Goal: Information Seeking & Learning: Compare options

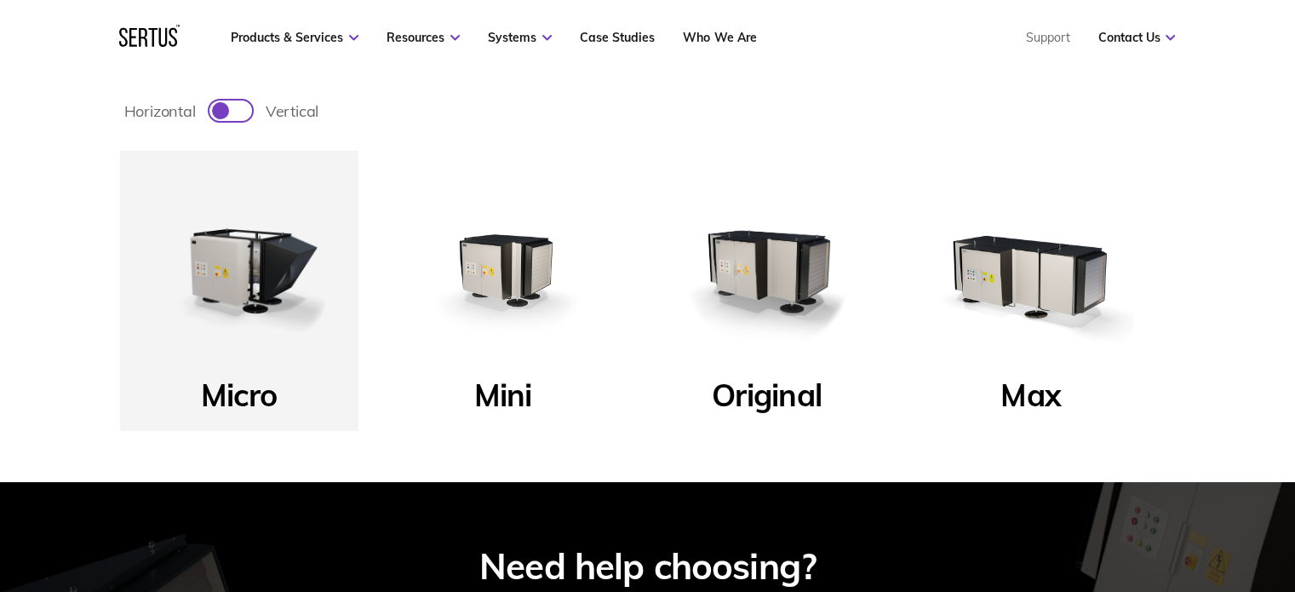
scroll to position [579, 0]
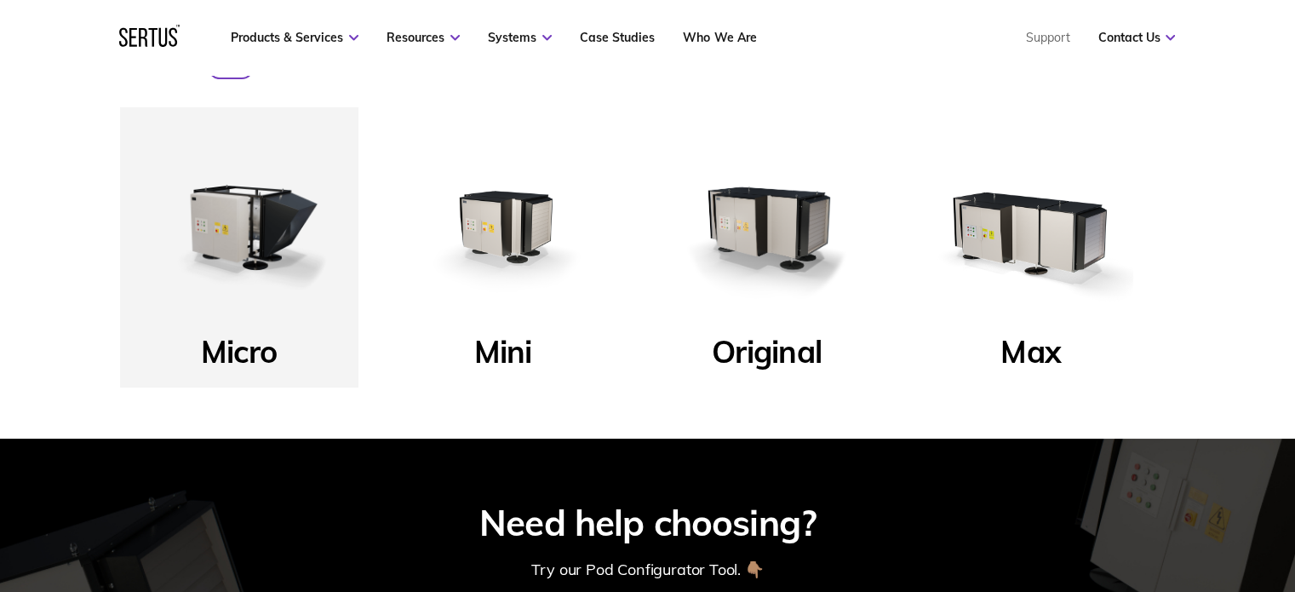
click at [514, 350] on p "Mini" at bounding box center [503, 356] width 58 height 49
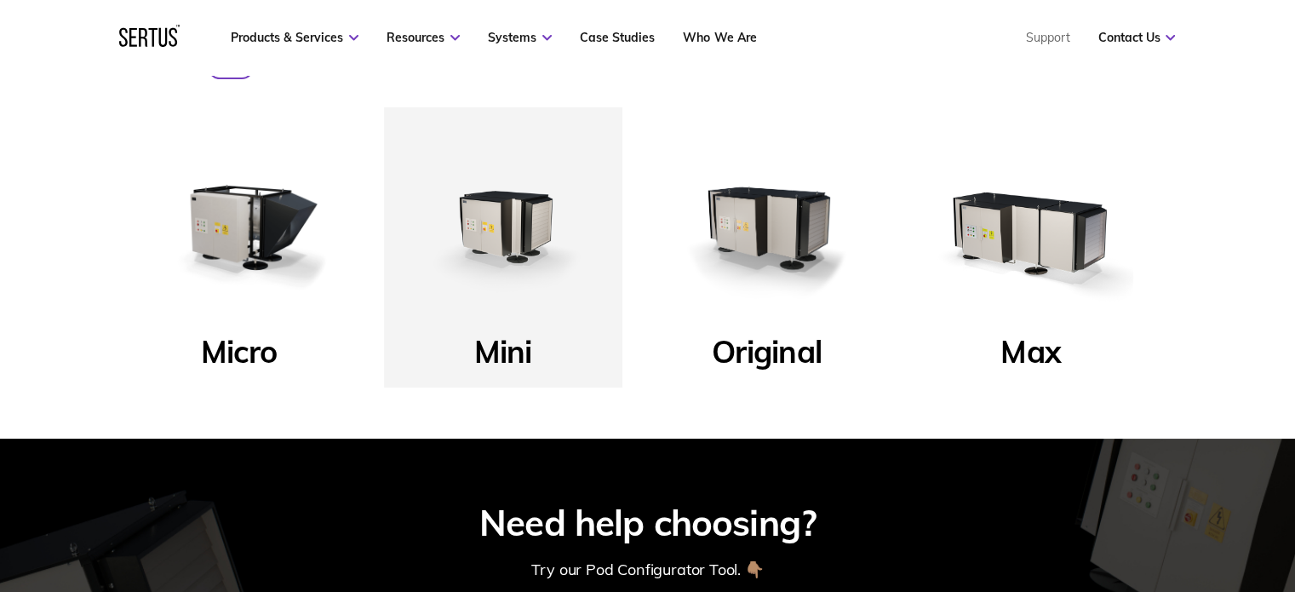
click at [514, 347] on p "Mini" at bounding box center [503, 356] width 58 height 49
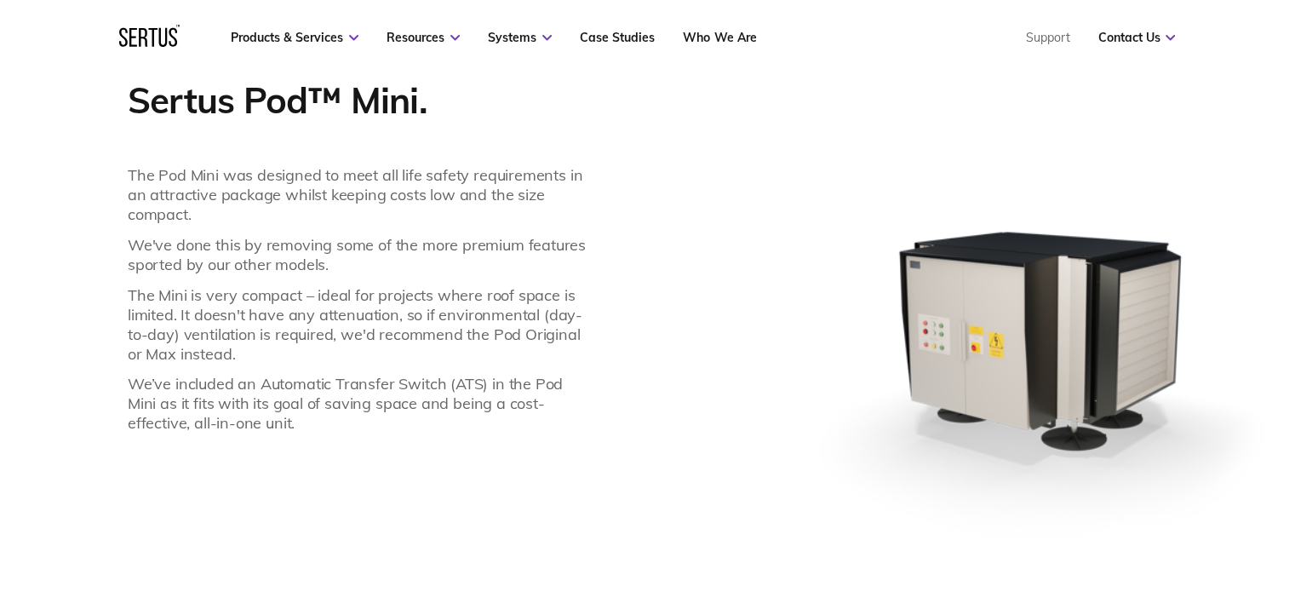
scroll to position [1261, 0]
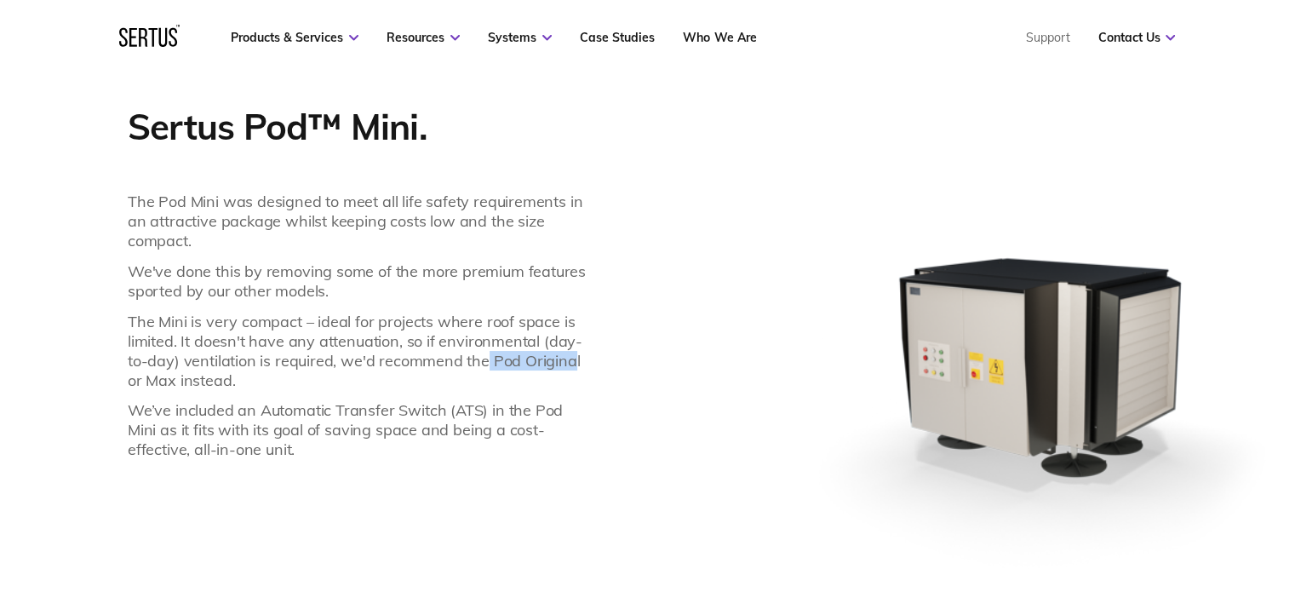
drag, startPoint x: 484, startPoint y: 355, endPoint x: 569, endPoint y: 362, distance: 85.4
click at [569, 362] on p "The Mini is very compact – ideal for projects where roof space is limited. It d…" at bounding box center [361, 351] width 467 height 78
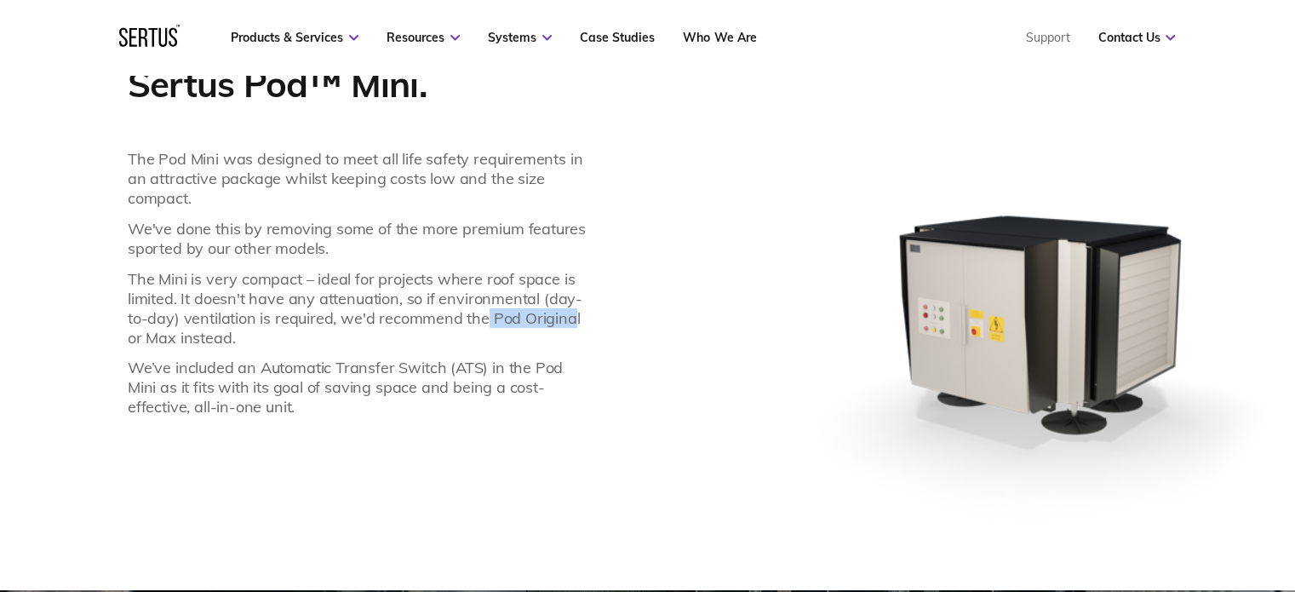
scroll to position [1226, 0]
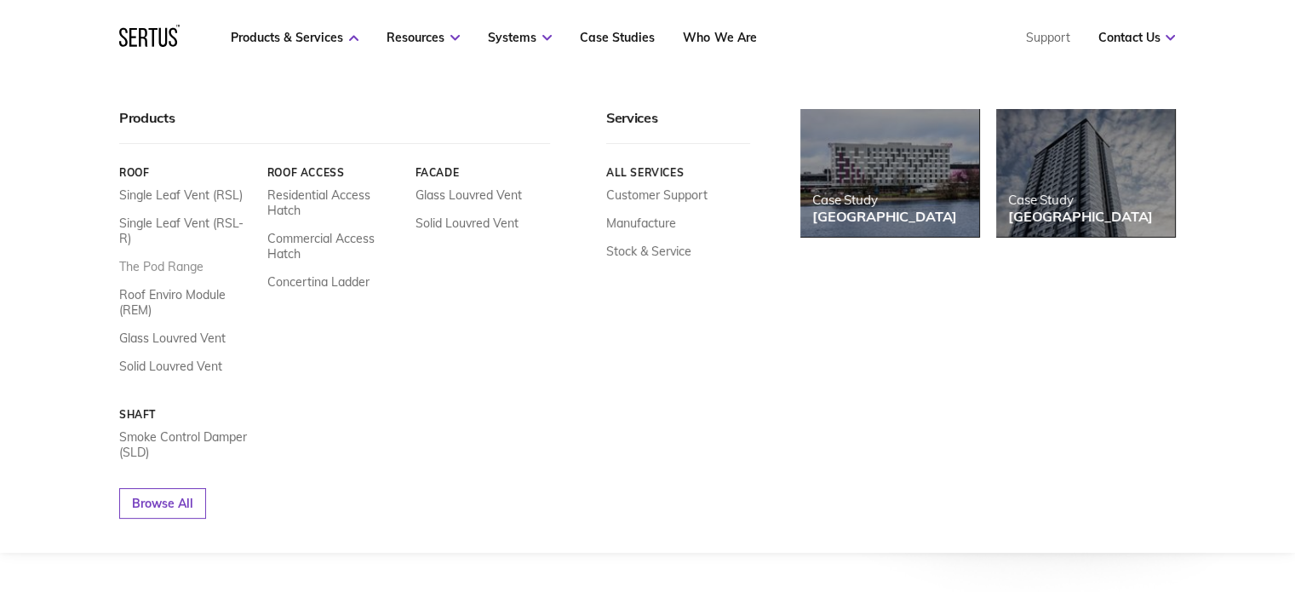
click at [172, 259] on link "The Pod Range" at bounding box center [161, 266] width 84 height 15
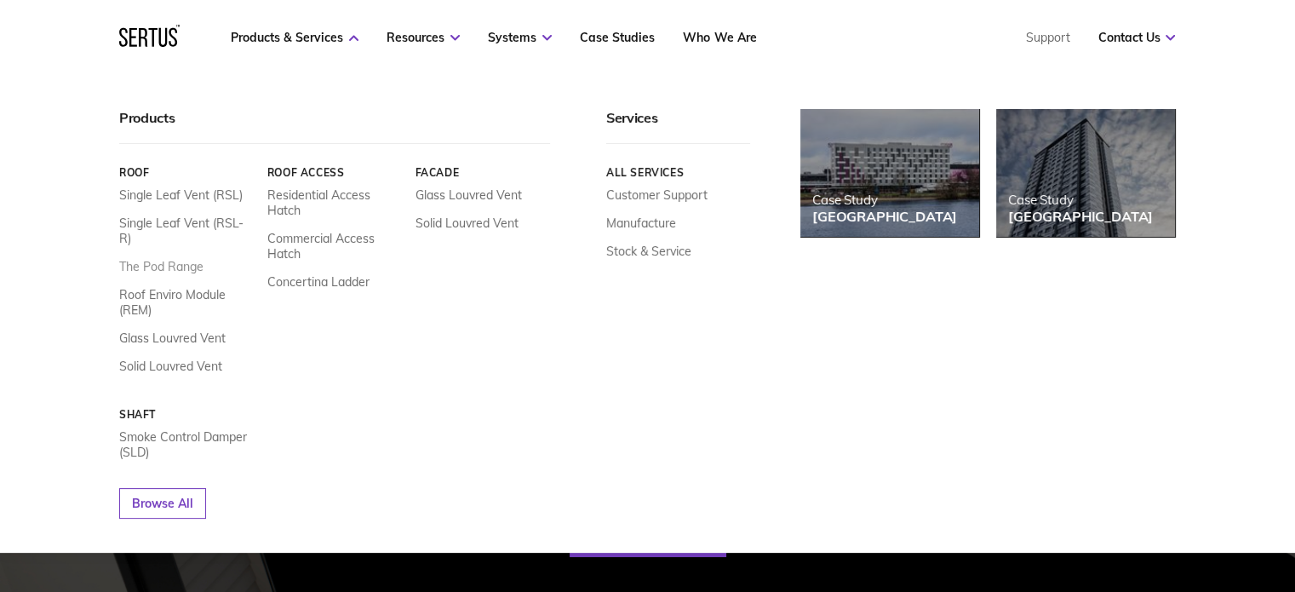
scroll to position [681, 0]
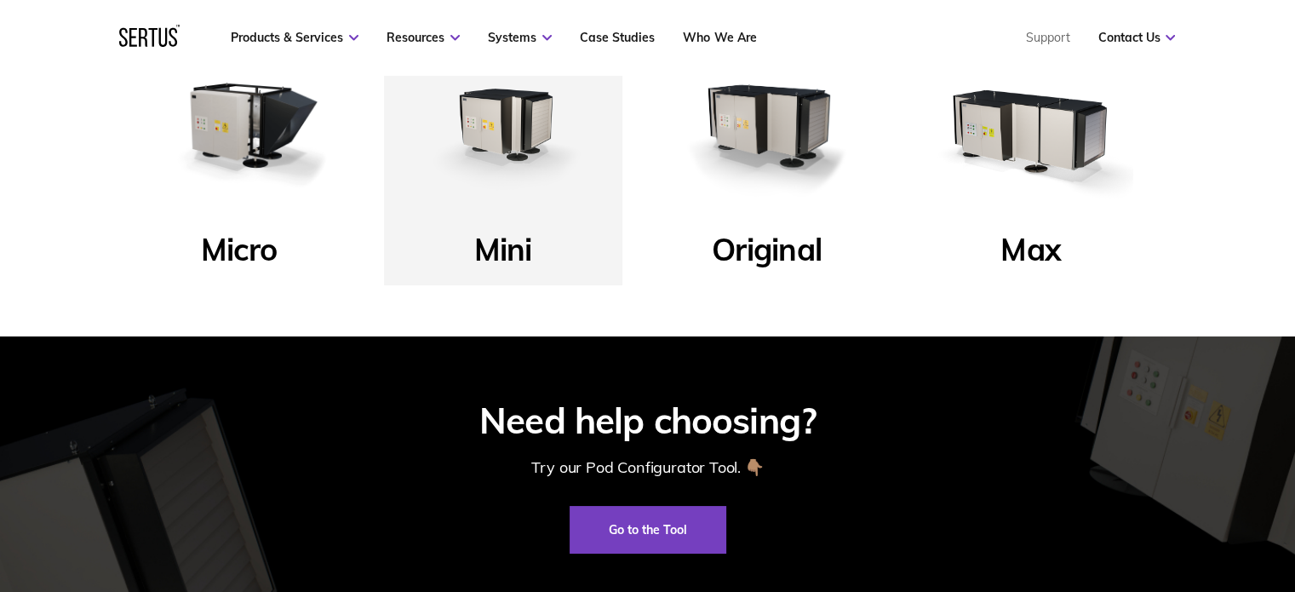
click at [746, 256] on p "Original" at bounding box center [767, 254] width 110 height 49
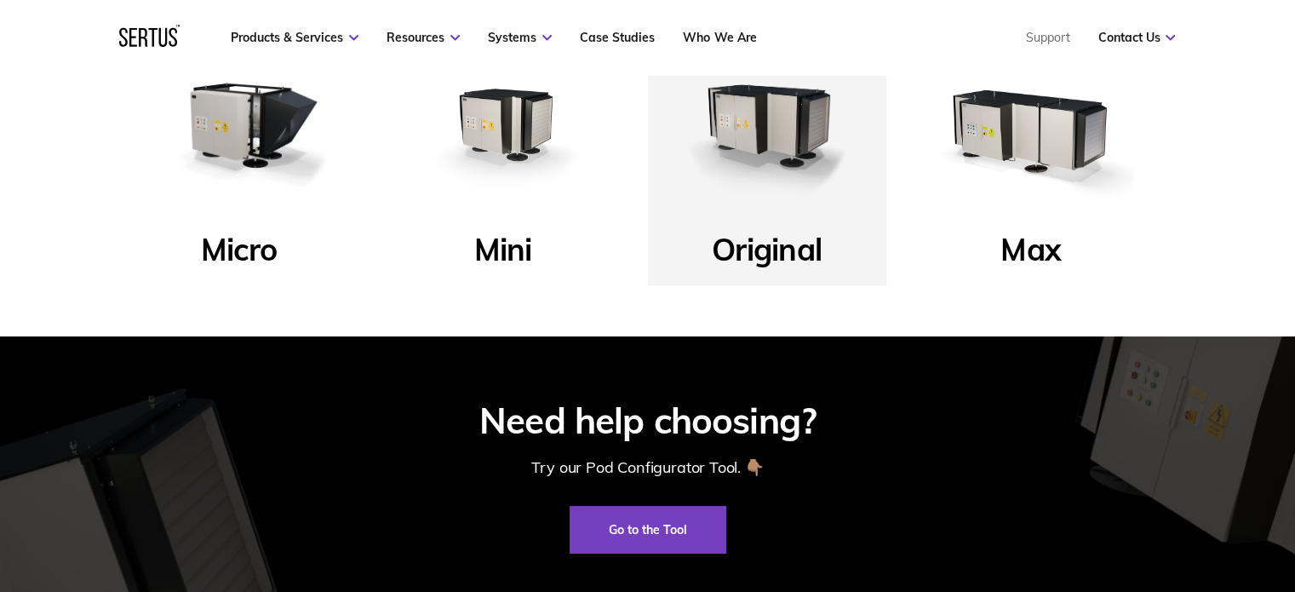
click at [751, 116] on img at bounding box center [767, 124] width 204 height 204
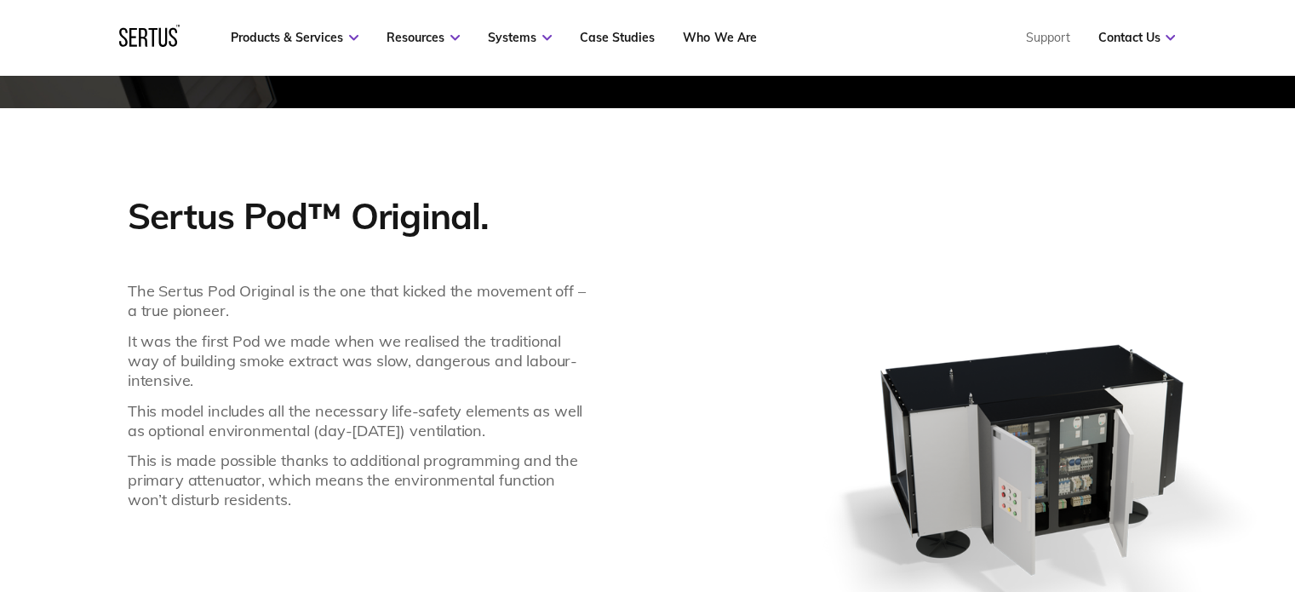
scroll to position [1091, 0]
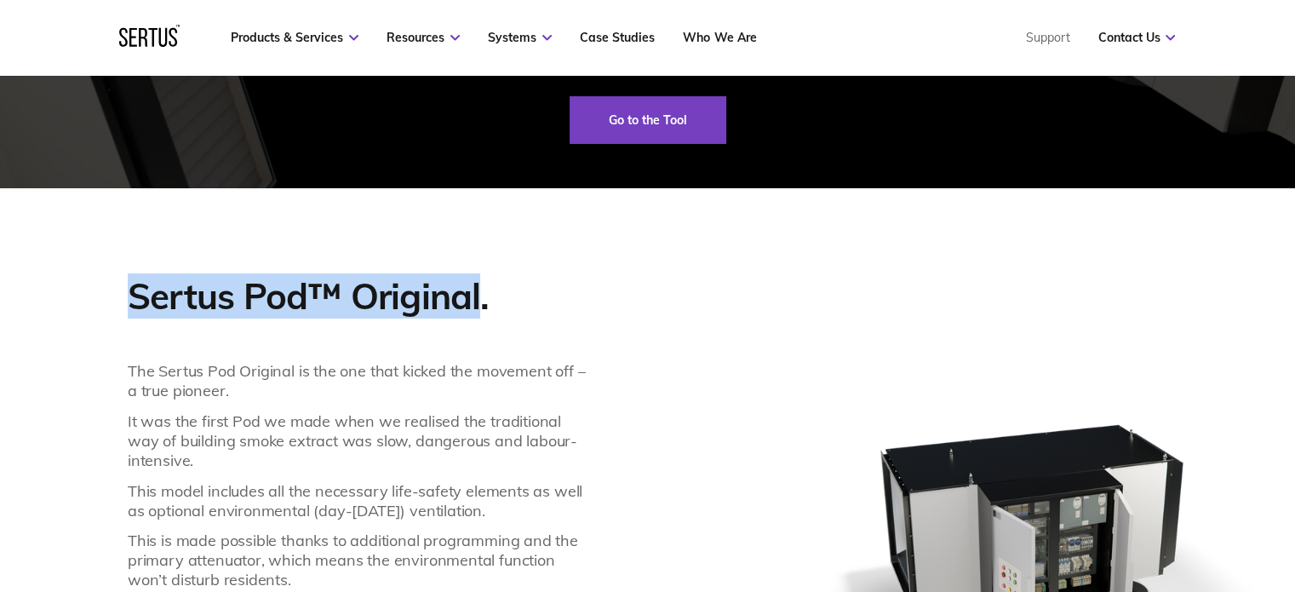
drag, startPoint x: 478, startPoint y: 295, endPoint x: 133, endPoint y: 285, distance: 345.1
click at [133, 285] on p "Sertus Pod™ Original." at bounding box center [361, 295] width 467 height 45
copy p "Sertus Pod™ Original"
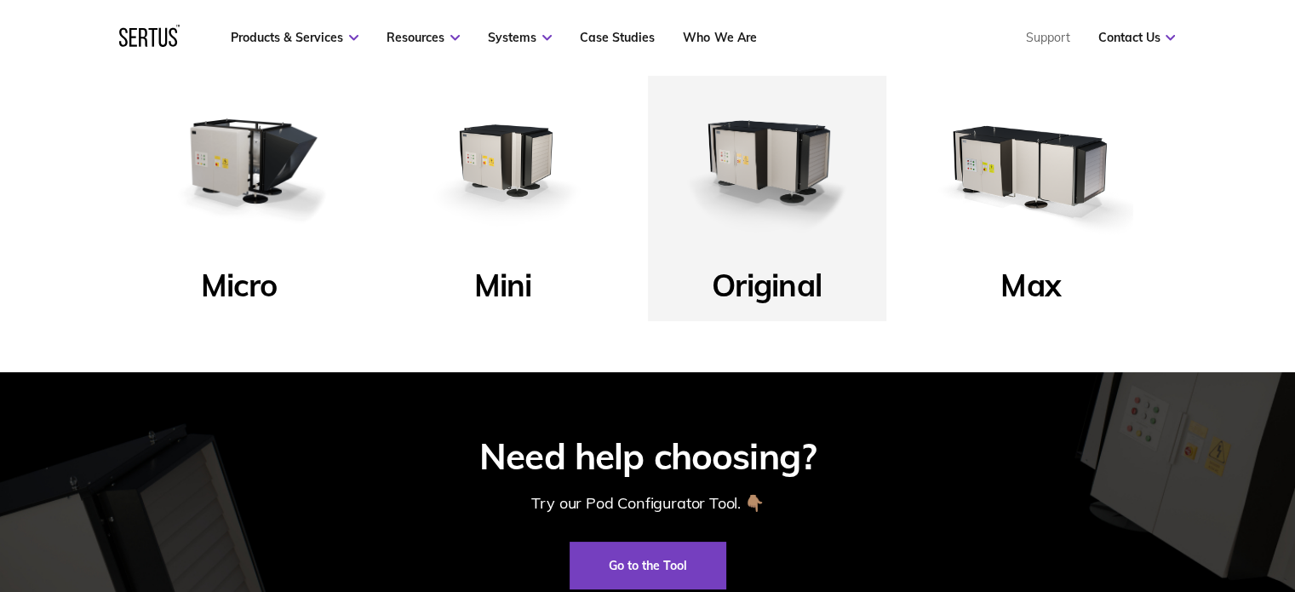
scroll to position [523, 0]
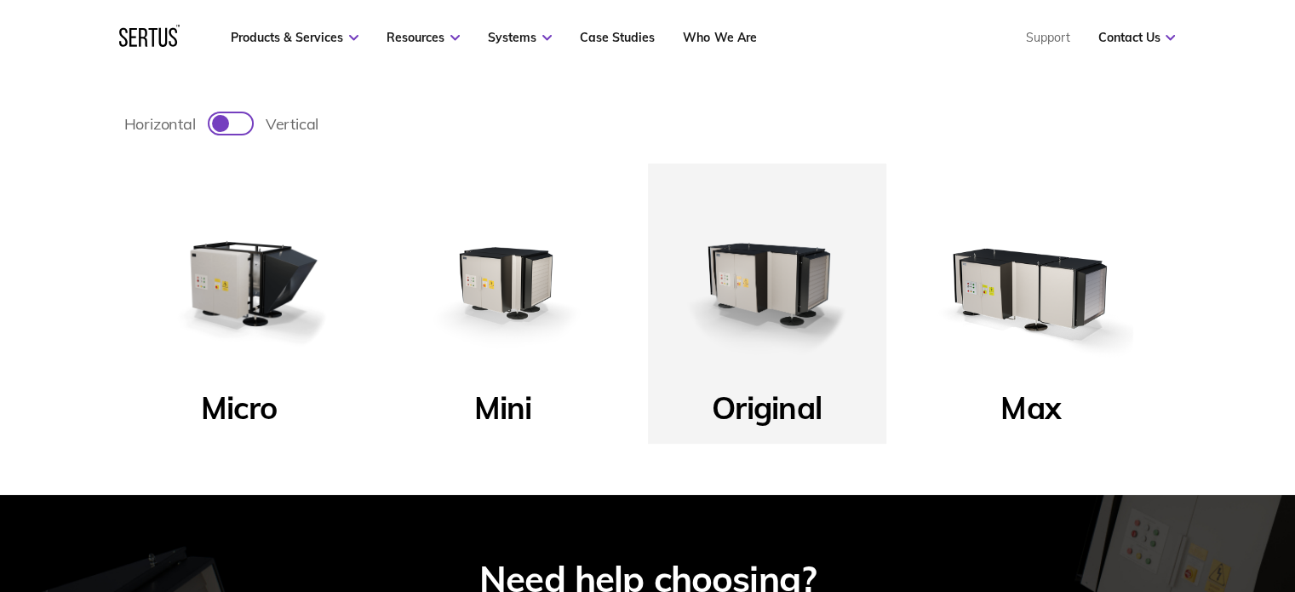
click at [736, 292] on img at bounding box center [767, 283] width 204 height 204
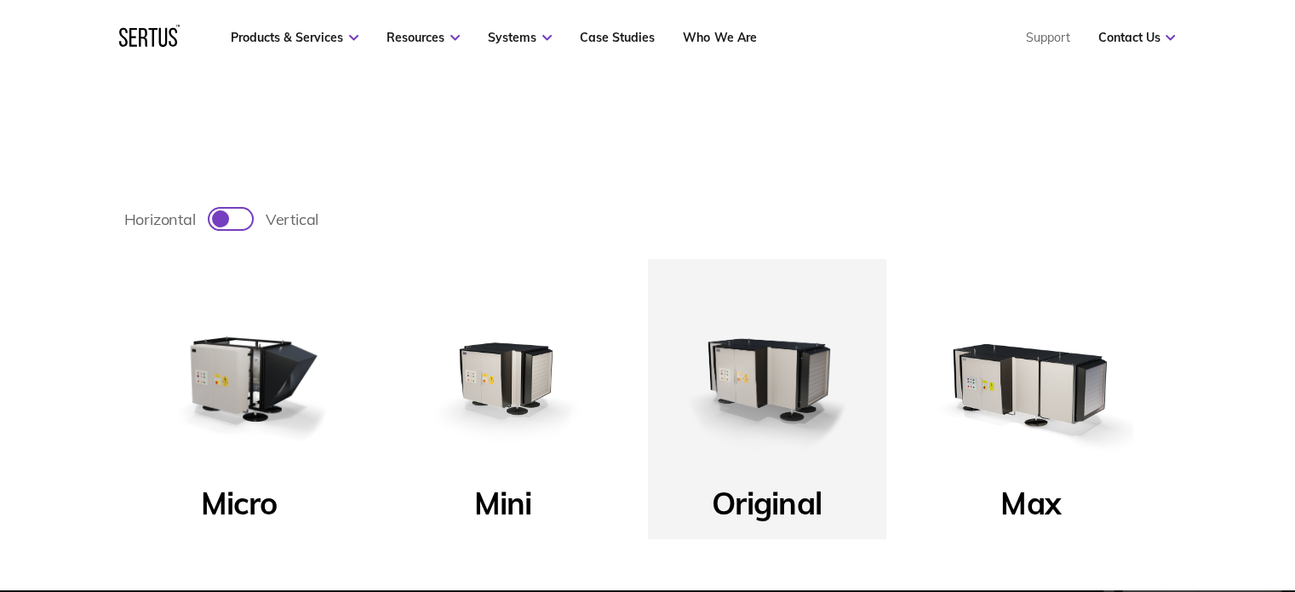
scroll to position [474, 0]
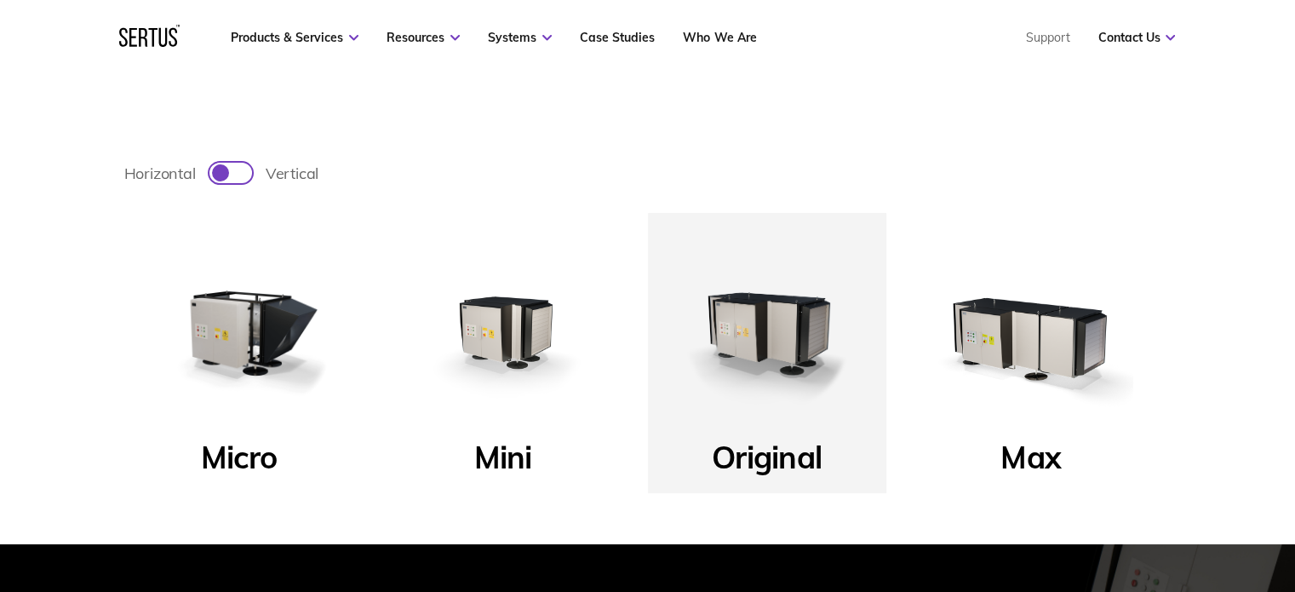
click at [509, 466] on p "Mini" at bounding box center [503, 462] width 58 height 49
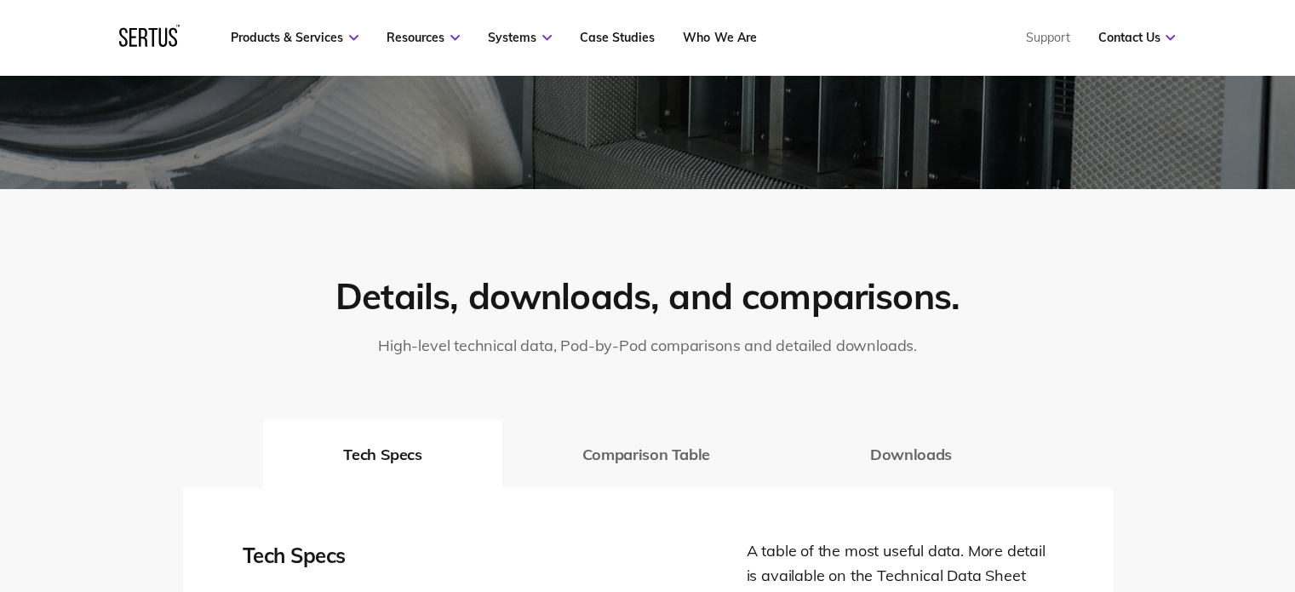
scroll to position [2224, 0]
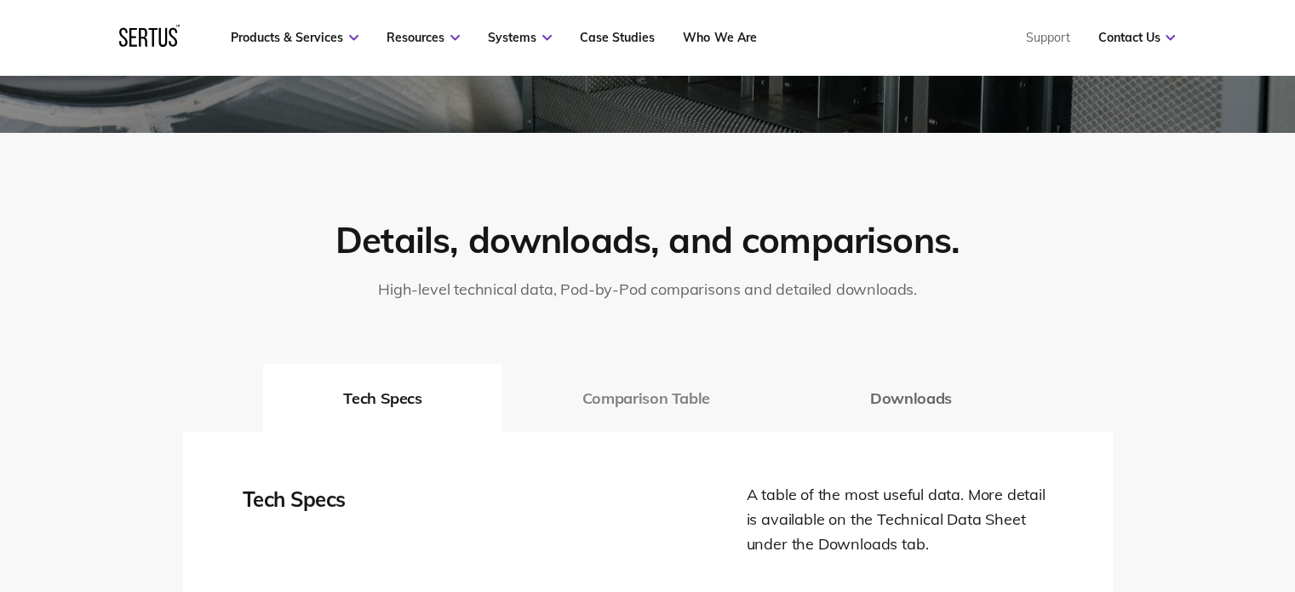
click at [702, 393] on button "Comparison Table" at bounding box center [647, 398] width 288 height 68
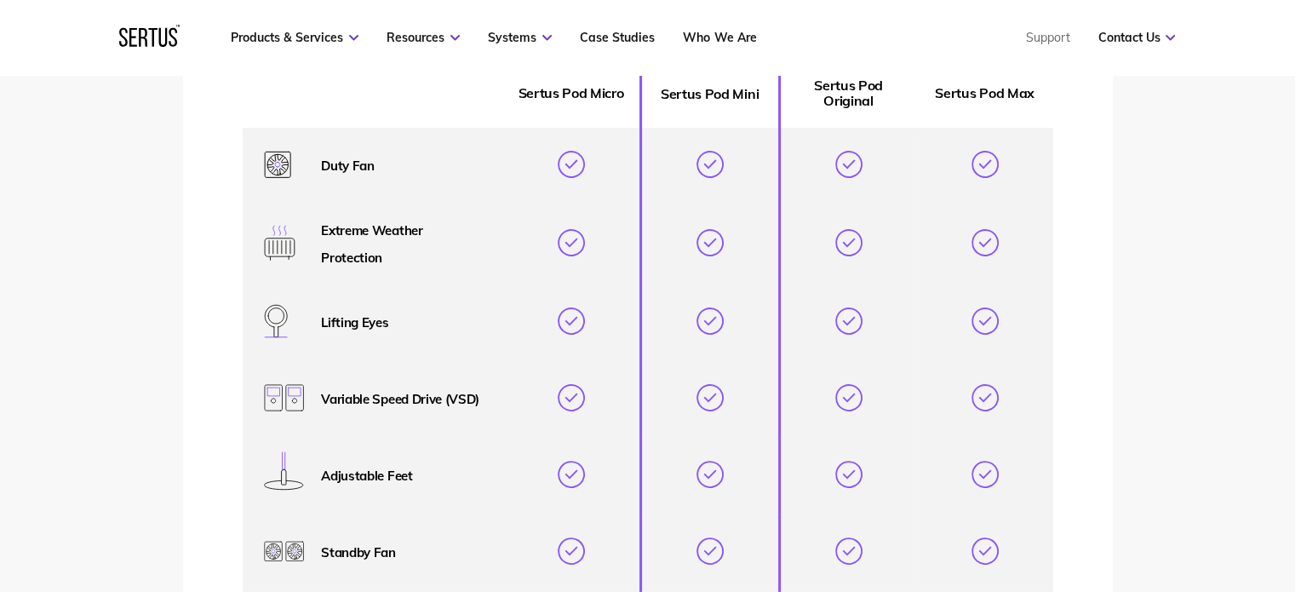
scroll to position [2778, 0]
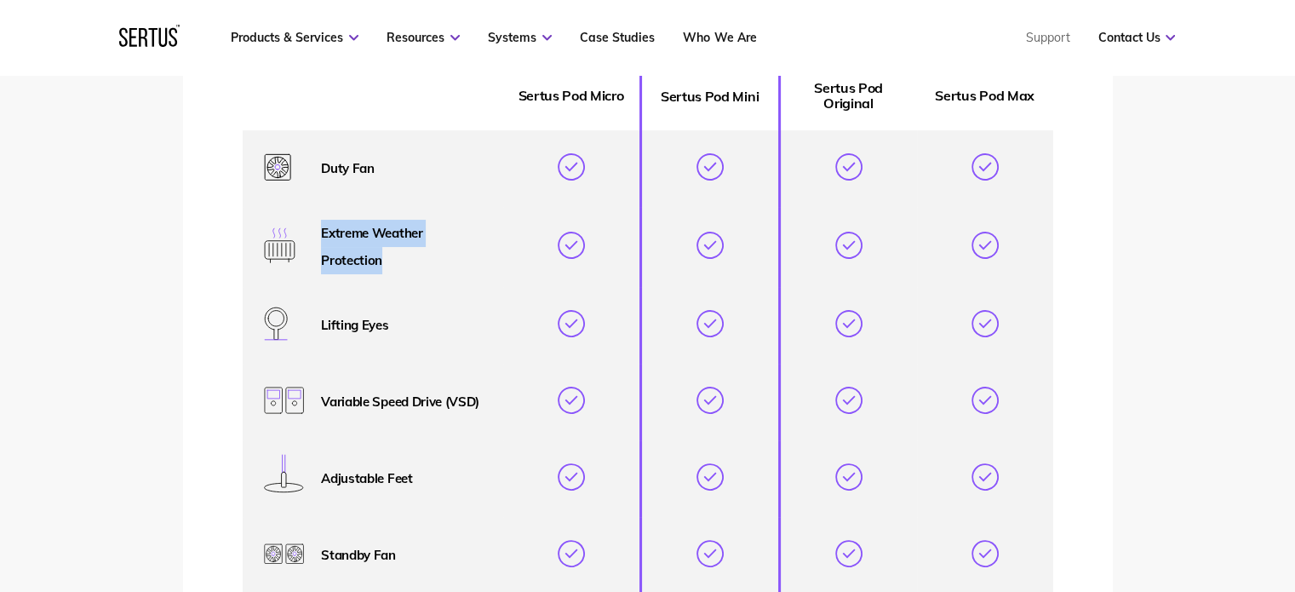
drag, startPoint x: 382, startPoint y: 261, endPoint x: 317, endPoint y: 231, distance: 72.0
click at [317, 231] on div "Extreme Weather Protection" at bounding box center [373, 247] width 218 height 55
copy p "Extreme Weather Protection"
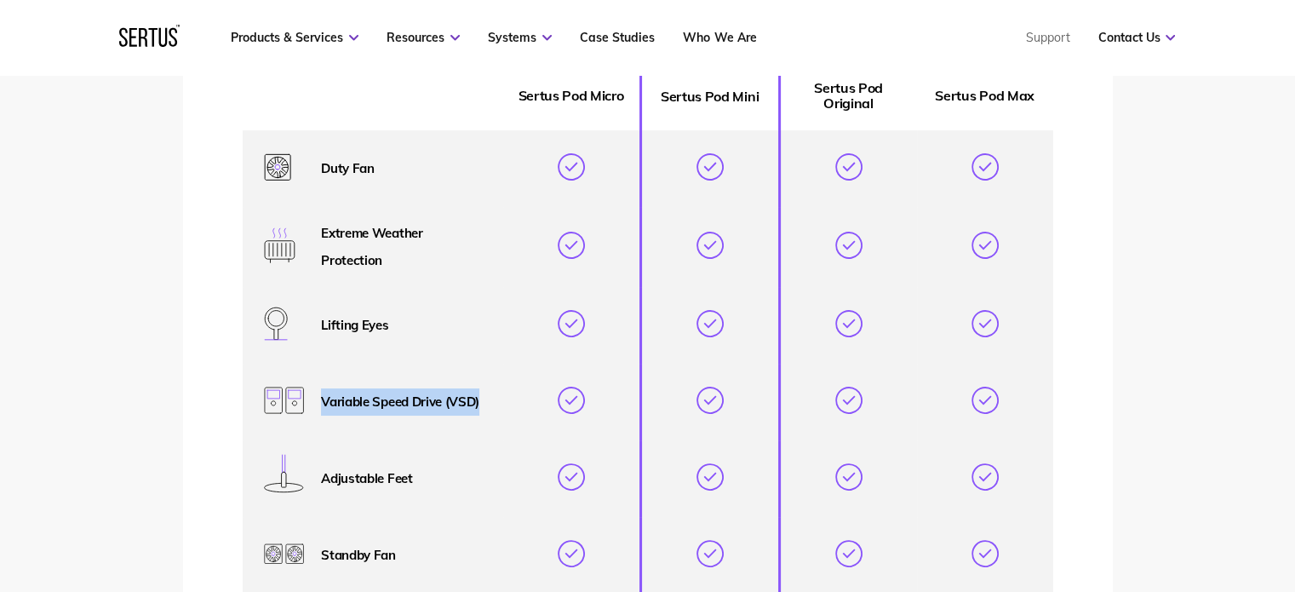
drag, startPoint x: 487, startPoint y: 406, endPoint x: 324, endPoint y: 394, distance: 164.0
click at [324, 394] on th "Variable Speed Drive (VSD)" at bounding box center [373, 402] width 261 height 77
copy p "Variable Speed Drive (VSD)"
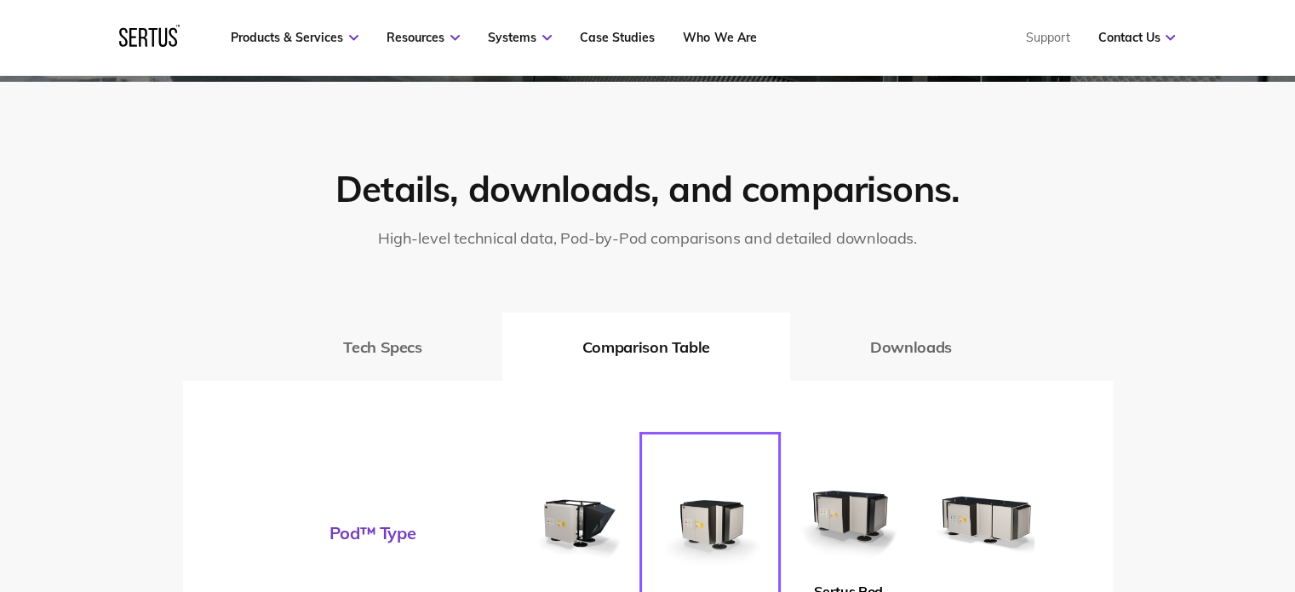
scroll to position [2262, 0]
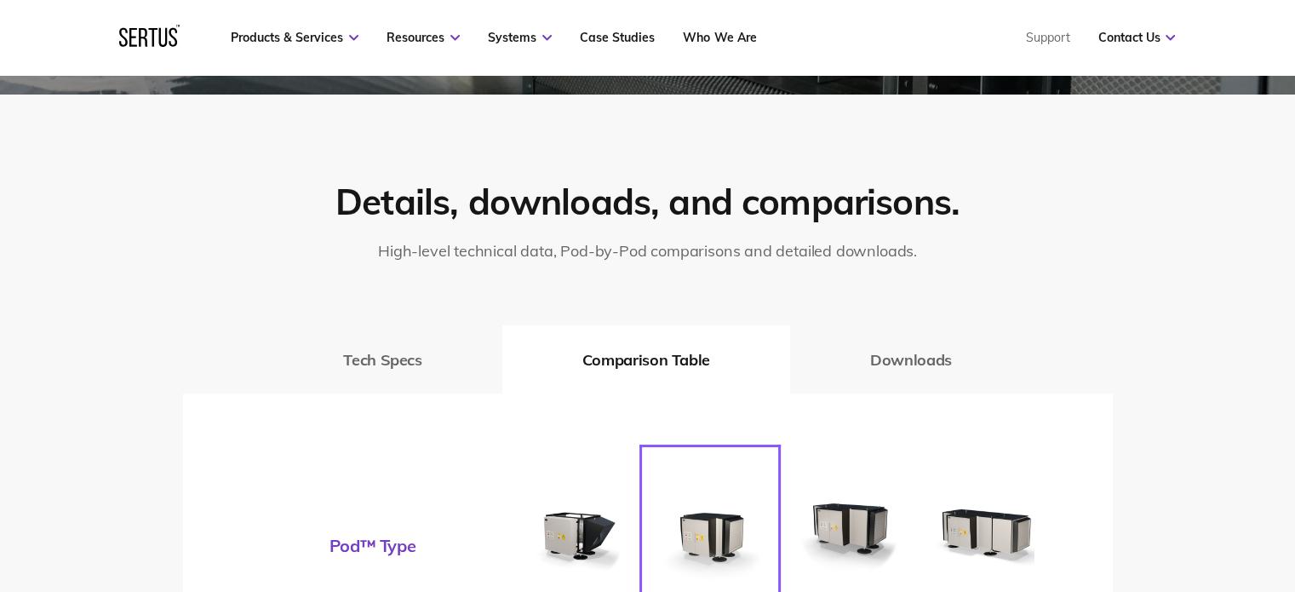
click at [933, 343] on button "Downloads" at bounding box center [911, 359] width 242 height 68
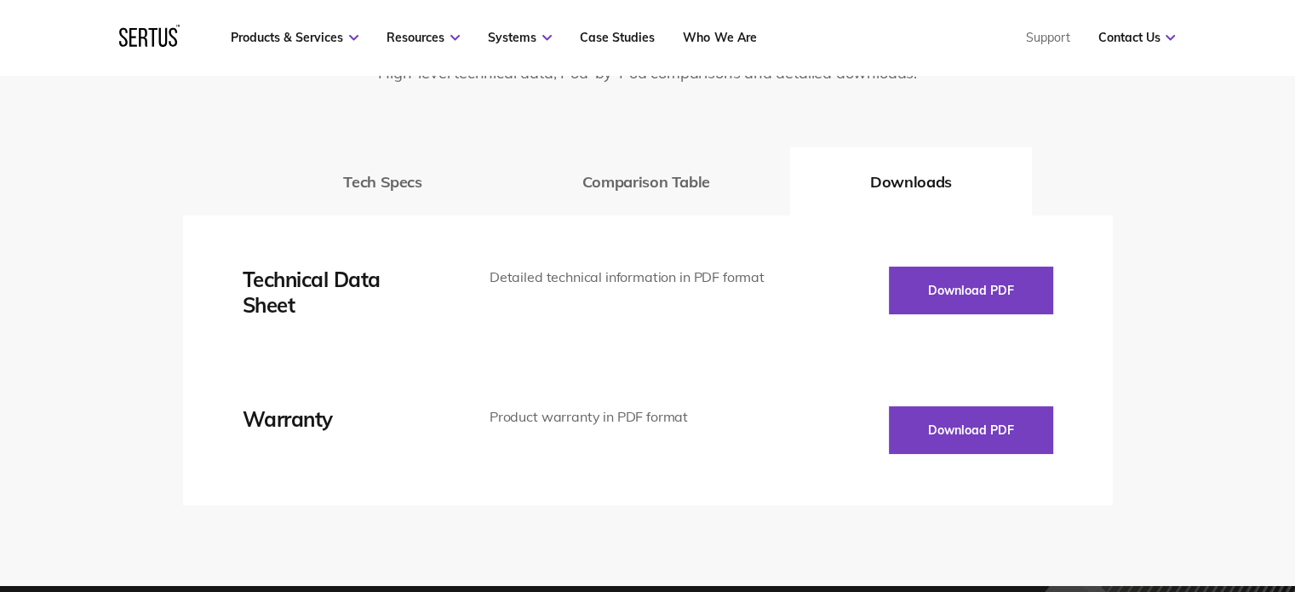
scroll to position [2450, 0]
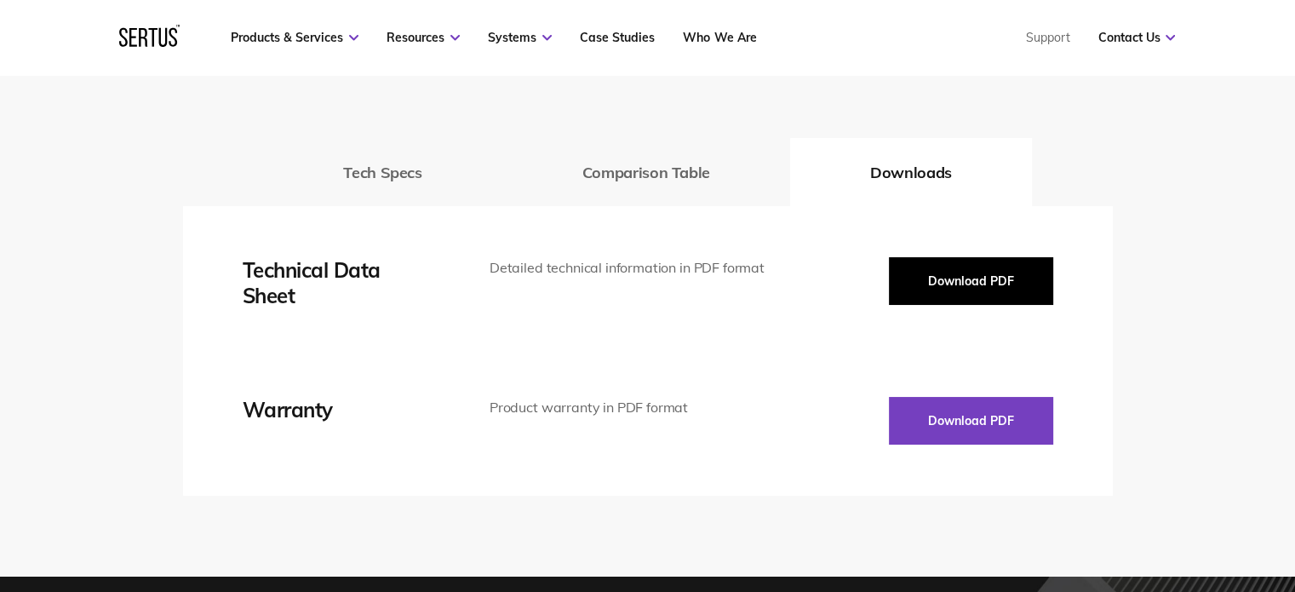
click at [984, 279] on button "Download PDF" at bounding box center [971, 281] width 164 height 48
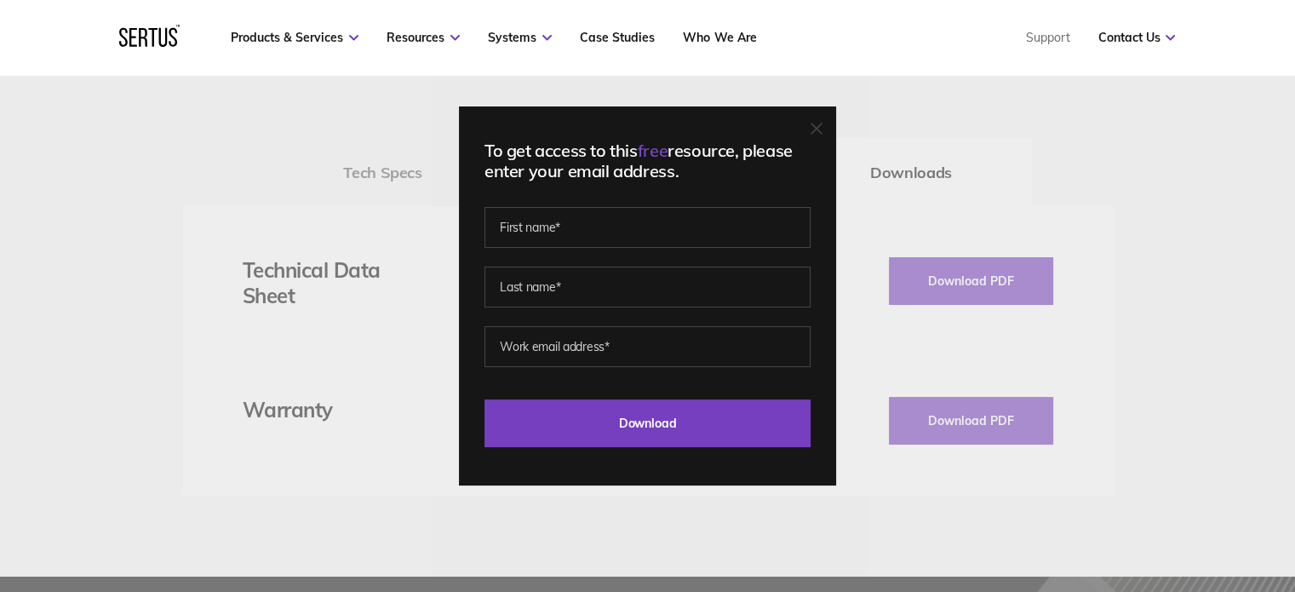
click at [1157, 296] on div "To get access to this free resource, please enter your email address. Last Down…" at bounding box center [647, 296] width 1295 height 592
